Goal: Use online tool/utility: Utilize a website feature to perform a specific function

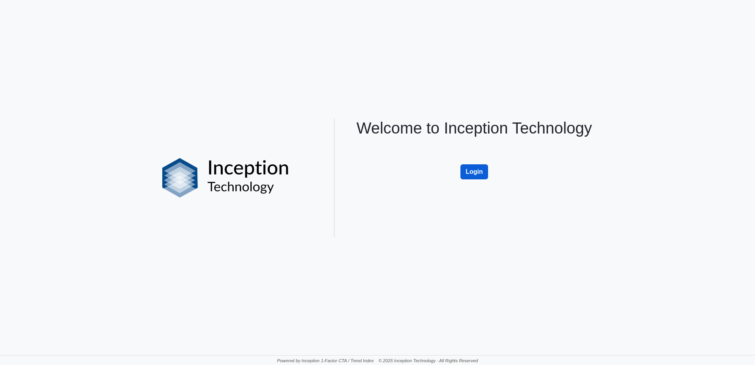
click at [482, 174] on button "Login" at bounding box center [474, 171] width 28 height 15
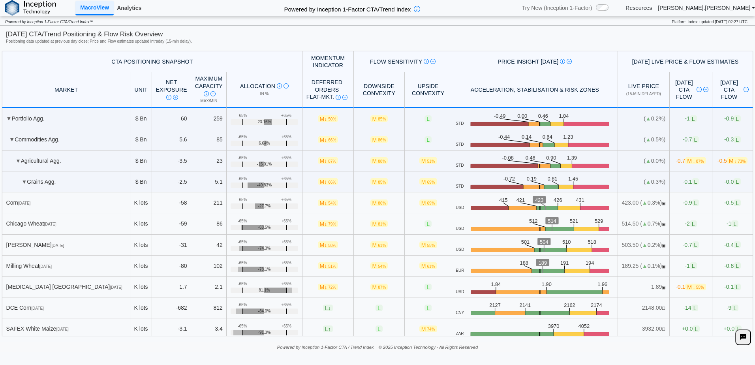
click at [125, 8] on link "Analytics" at bounding box center [129, 7] width 31 height 13
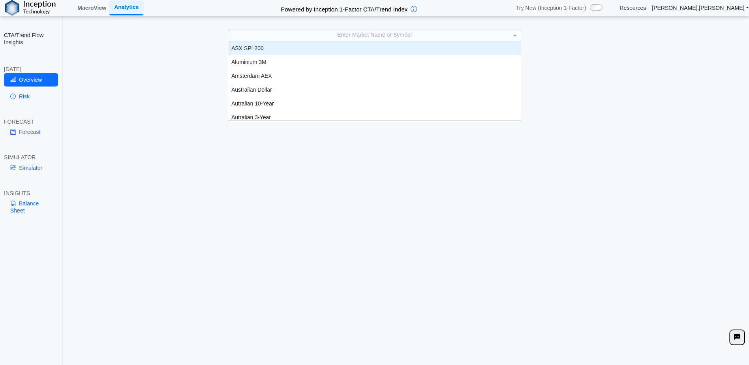
click at [512, 36] on span at bounding box center [516, 35] width 10 height 11
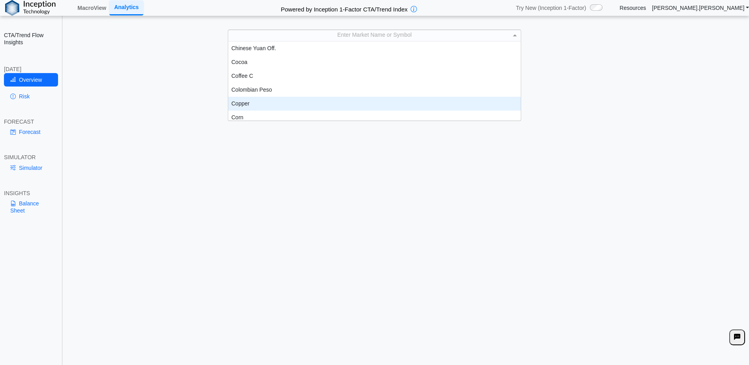
scroll to position [280, 0]
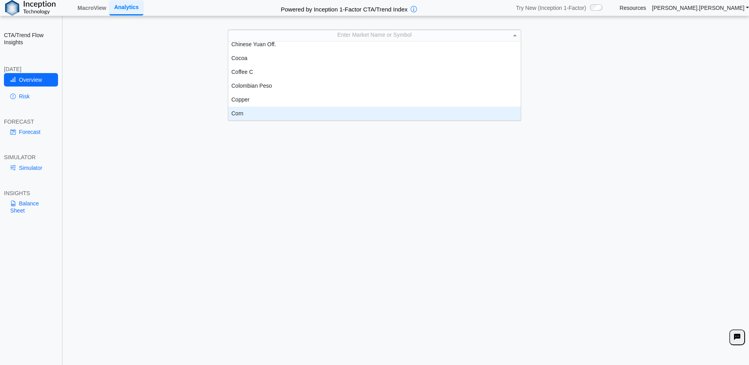
click at [253, 113] on div "Corn" at bounding box center [374, 114] width 293 height 14
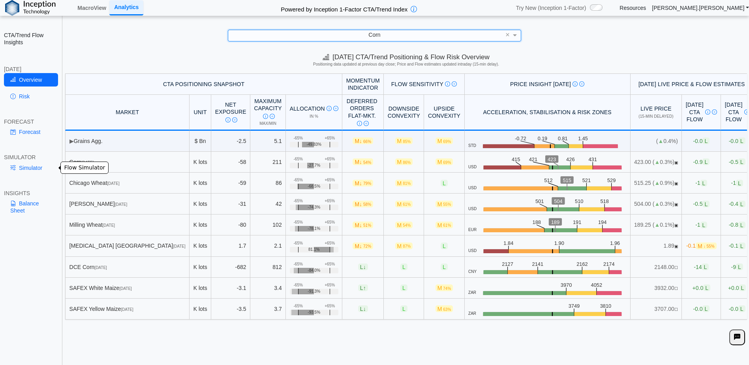
click at [39, 169] on link "Simulator" at bounding box center [31, 167] width 54 height 13
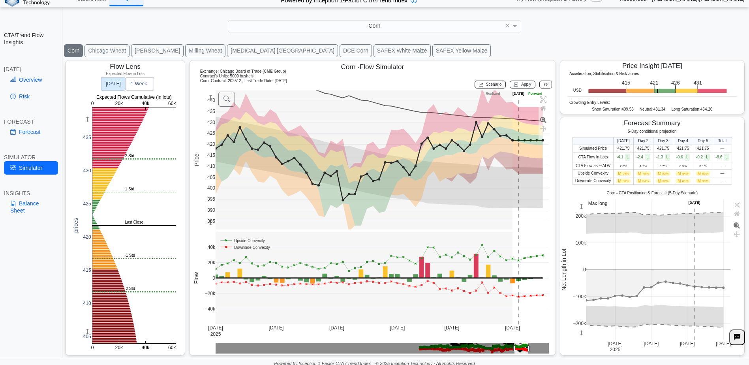
scroll to position [12, 0]
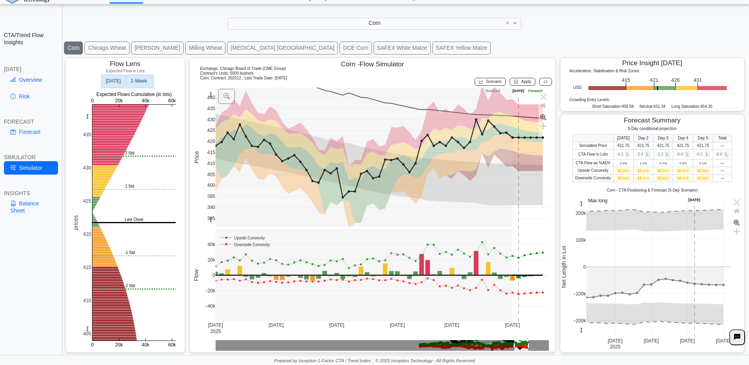
click at [151, 78] on rect at bounding box center [140, 81] width 28 height 13
